Goal: Information Seeking & Learning: Check status

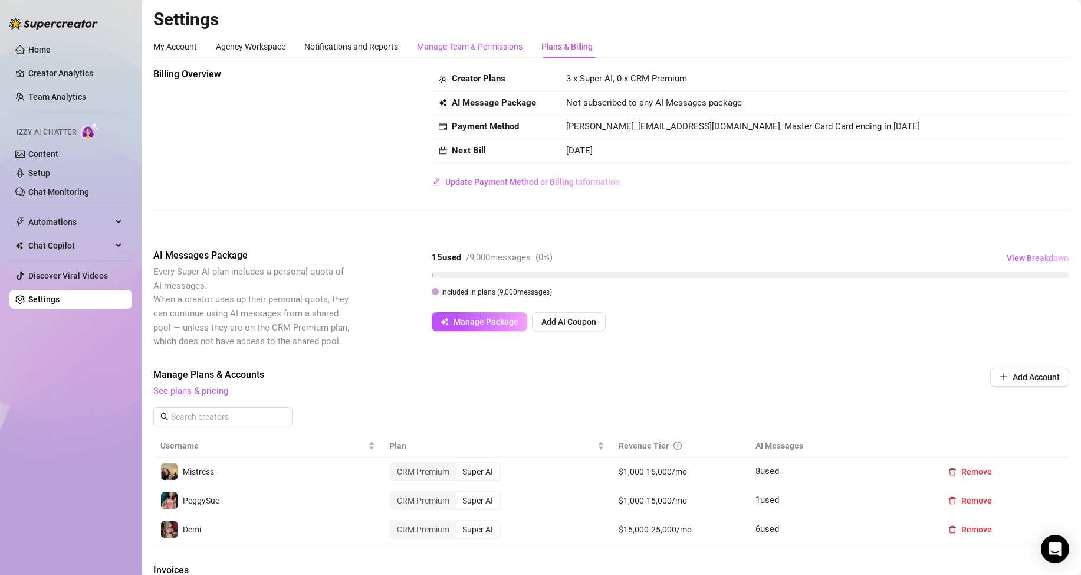
click at [431, 48] on div "Manage Team & Permissions" at bounding box center [470, 46] width 106 height 13
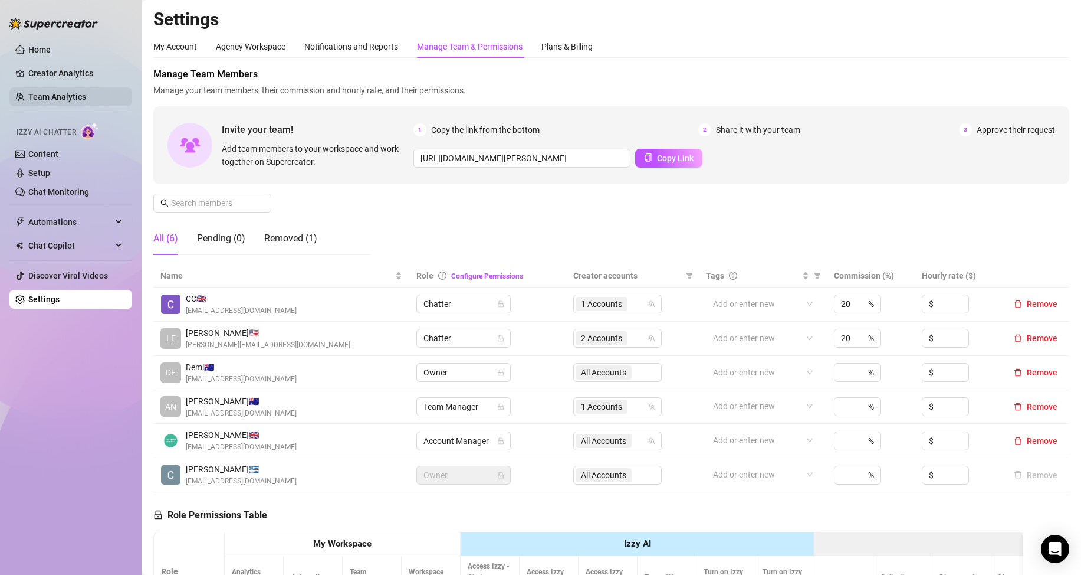
click at [38, 92] on link "Team Analytics" at bounding box center [57, 96] width 58 height 9
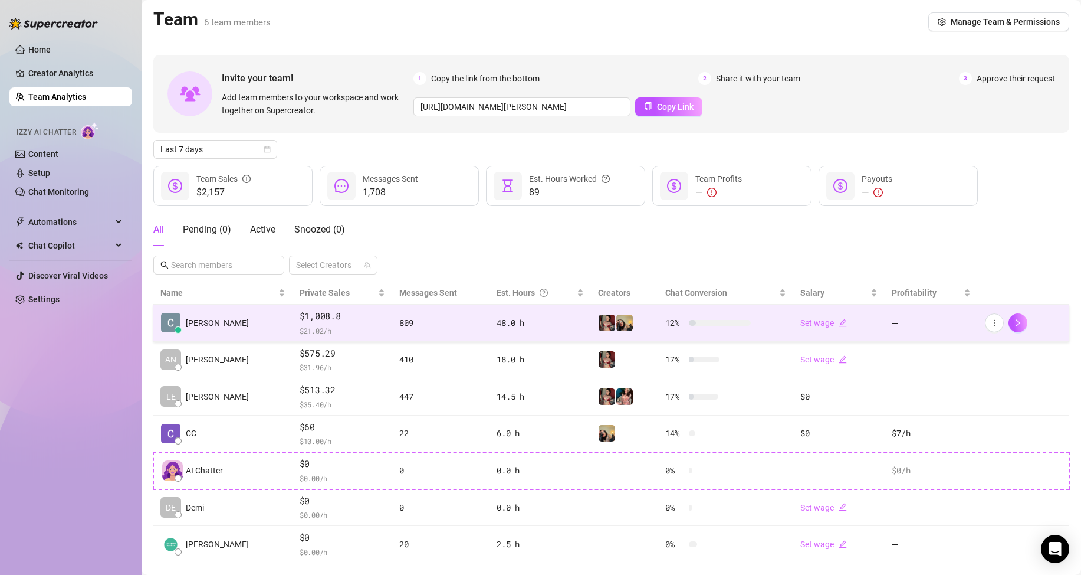
click at [300, 316] on span "$1,008.8" at bounding box center [343, 316] width 86 height 14
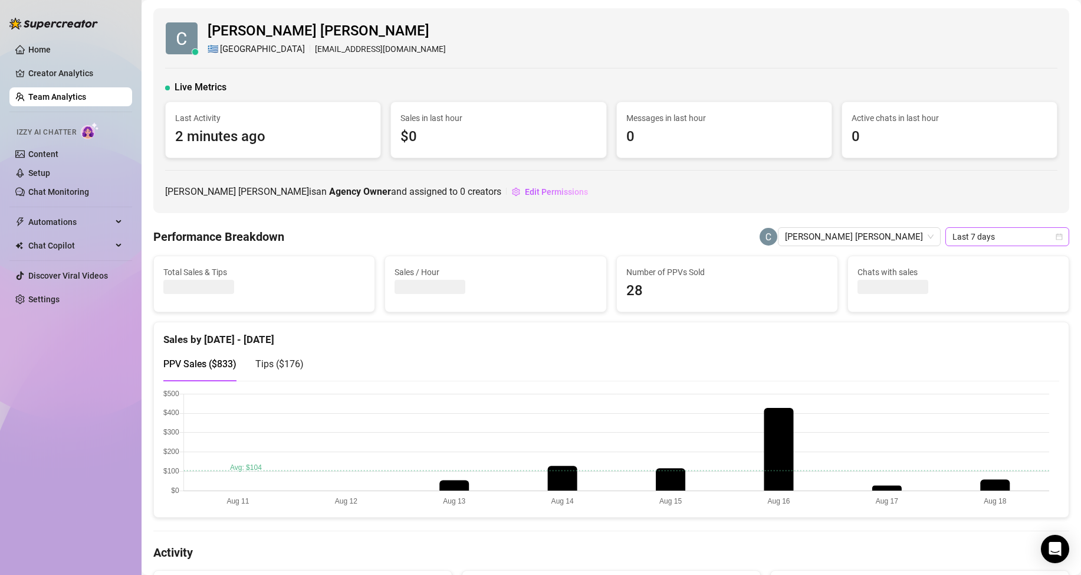
click at [973, 239] on span "Last 7 days" at bounding box center [1008, 237] width 110 height 18
click at [967, 235] on span "Last 7 days" at bounding box center [1008, 237] width 110 height 18
click at [967, 237] on span "Last 7 days" at bounding box center [1008, 237] width 110 height 18
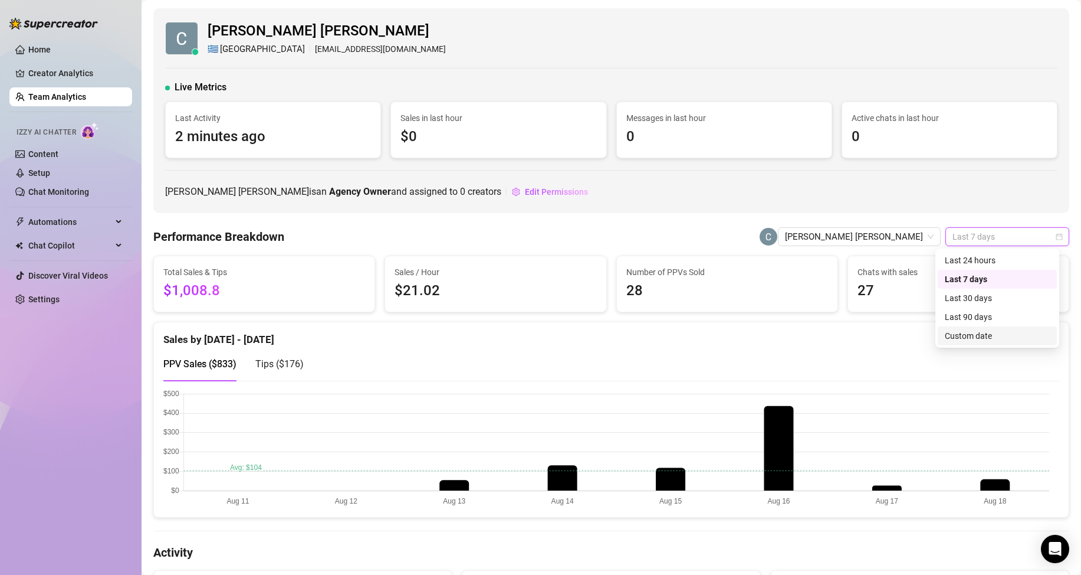
click at [970, 339] on div "Custom date" at bounding box center [997, 335] width 105 height 13
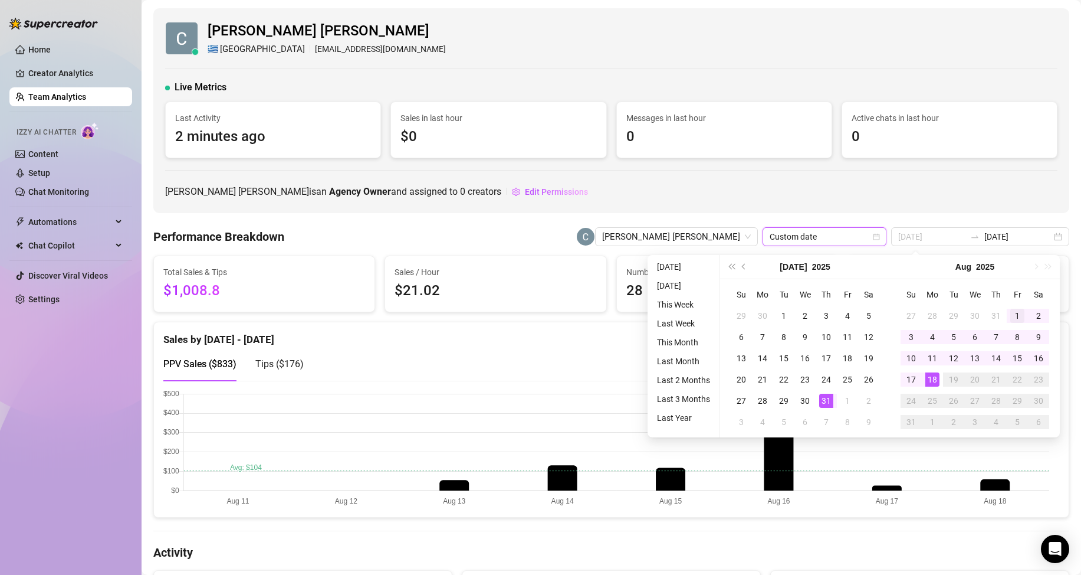
type input "[DATE]"
click at [1010, 316] on div "1" at bounding box center [1017, 315] width 14 height 14
type input "[DATE]"
drag, startPoint x: 934, startPoint y: 382, endPoint x: 928, endPoint y: 199, distance: 182.4
click at [933, 382] on div "18" at bounding box center [932, 379] width 14 height 14
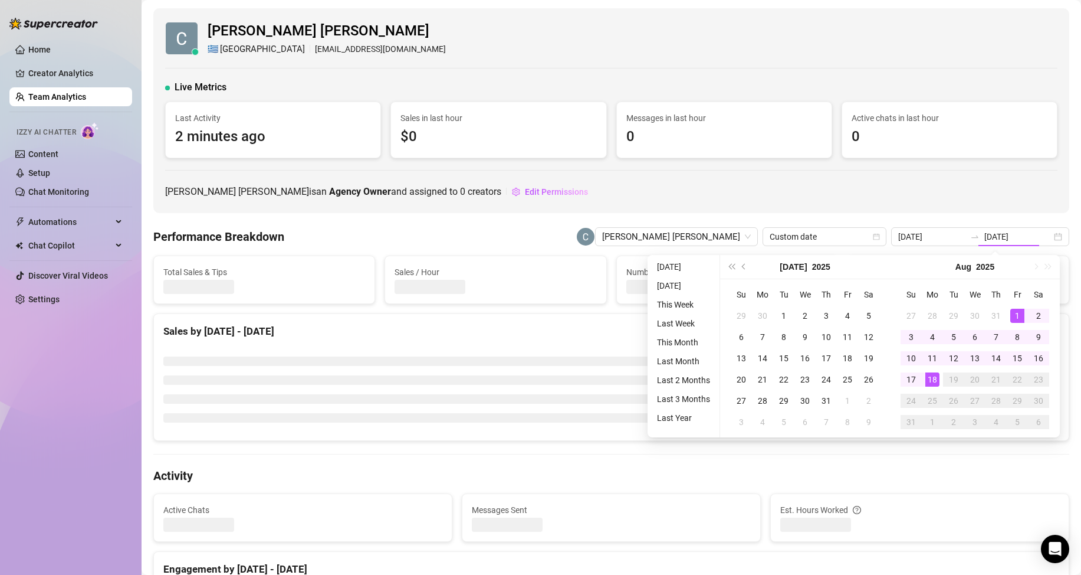
type input "[DATE]"
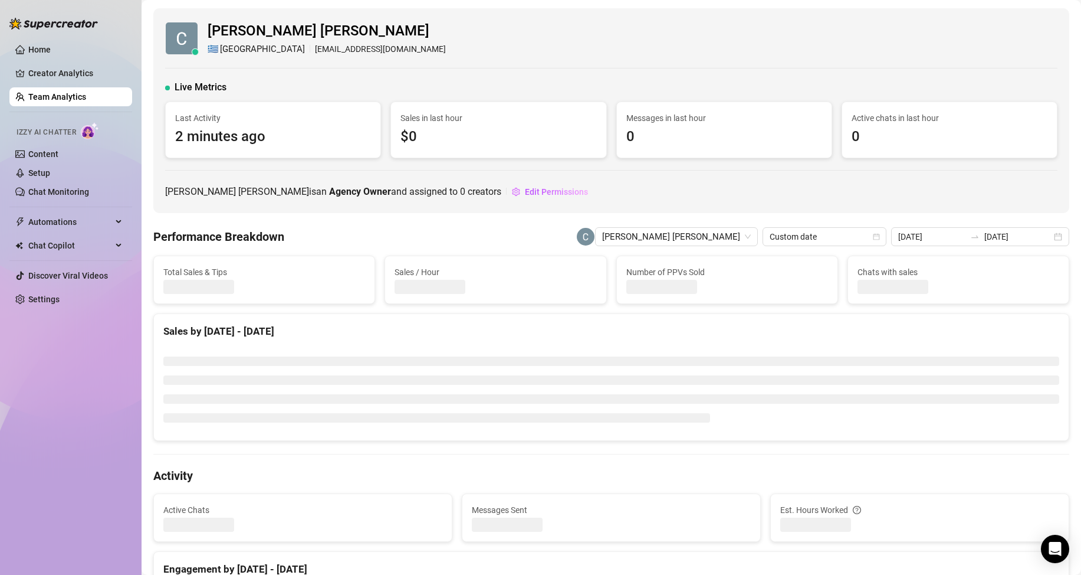
click at [941, 198] on div "[PERSON_NAME] [PERSON_NAME] is an Agency Owner and assigned to 0 creators Edit …" at bounding box center [611, 191] width 892 height 19
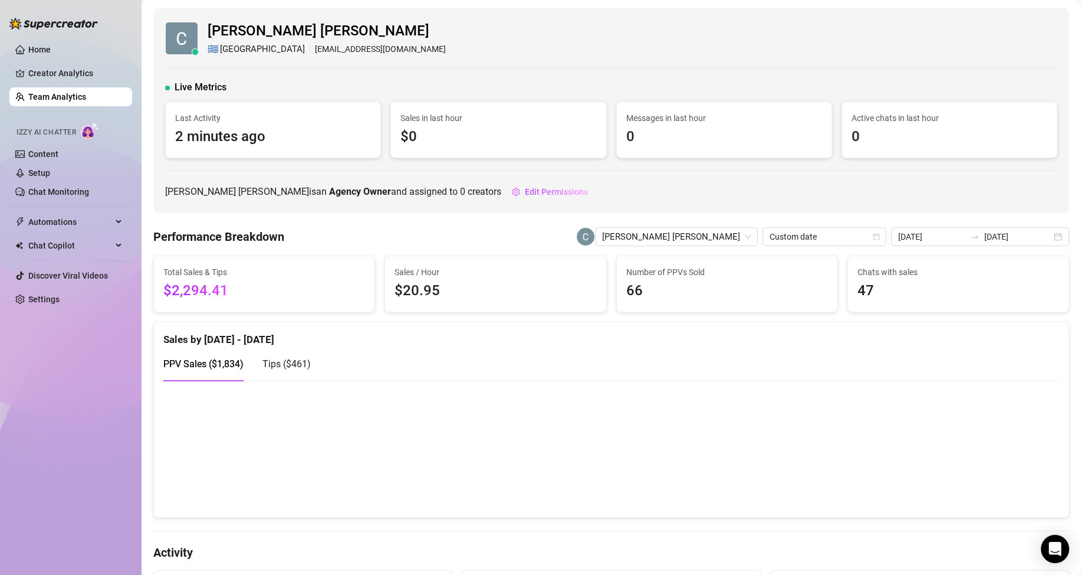
click at [52, 98] on link "Team Analytics" at bounding box center [57, 96] width 58 height 9
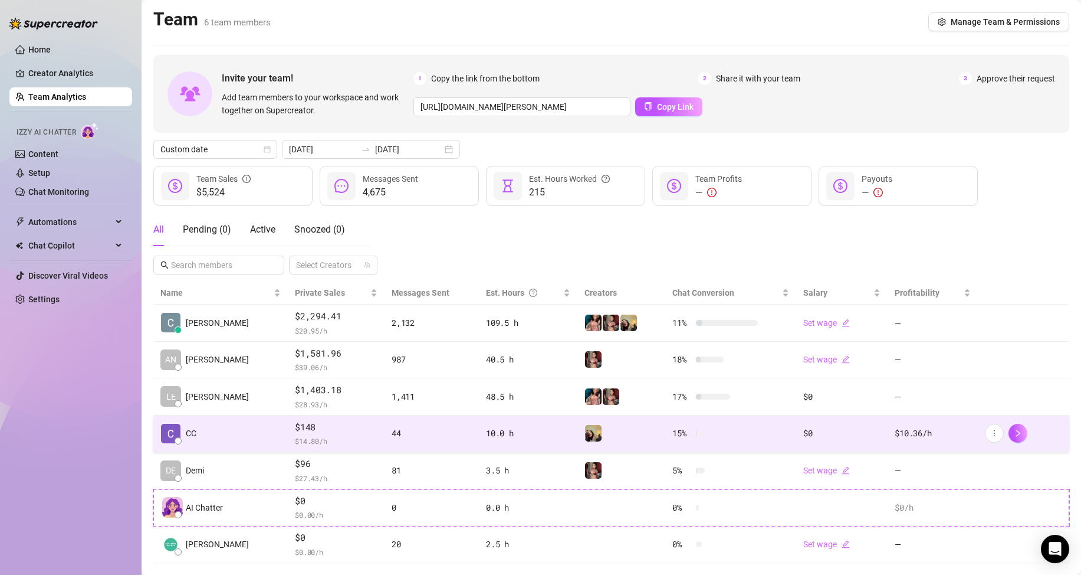
click at [211, 429] on td "CC" at bounding box center [220, 433] width 134 height 37
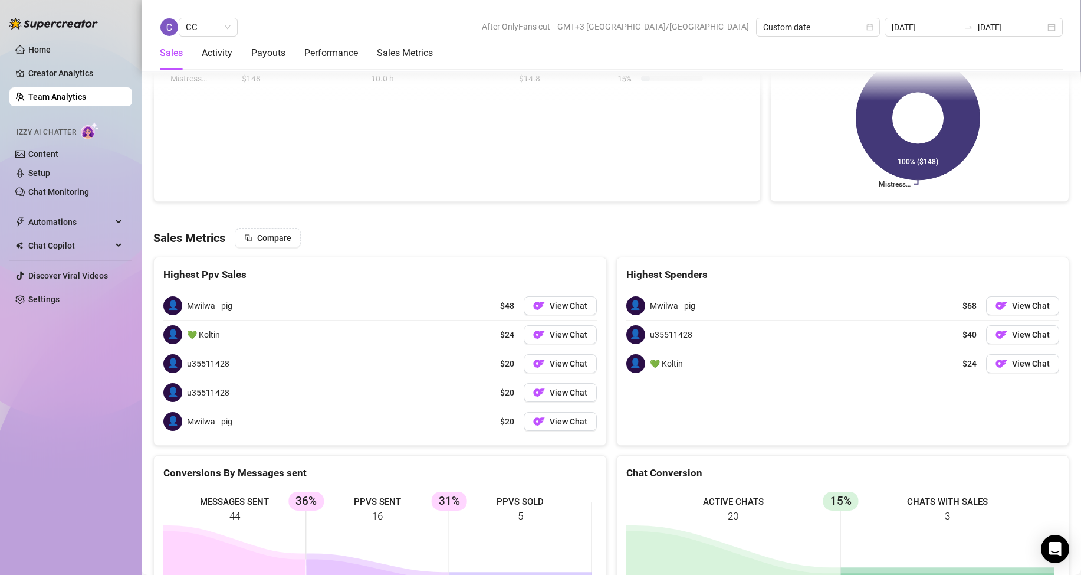
scroll to position [1121, 0]
